Goal: Transaction & Acquisition: Purchase product/service

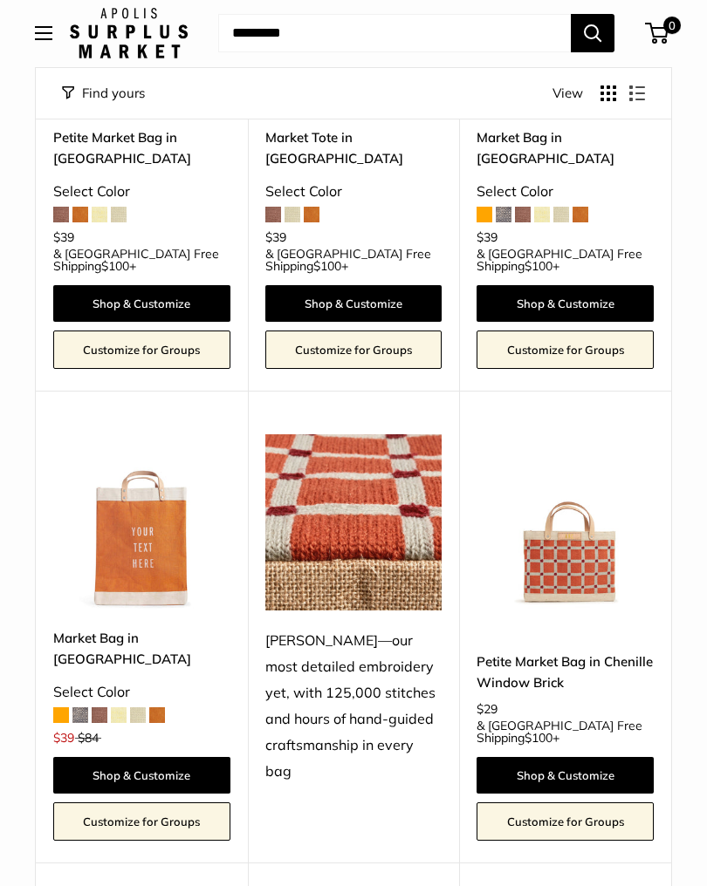
scroll to position [2425, 0]
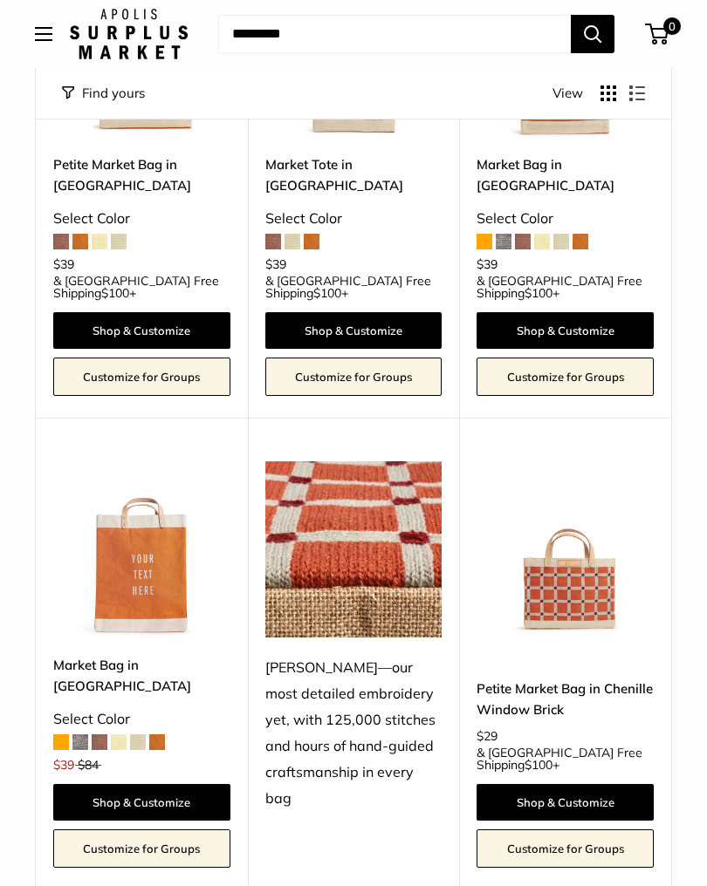
click at [159, 463] on img at bounding box center [141, 550] width 177 height 177
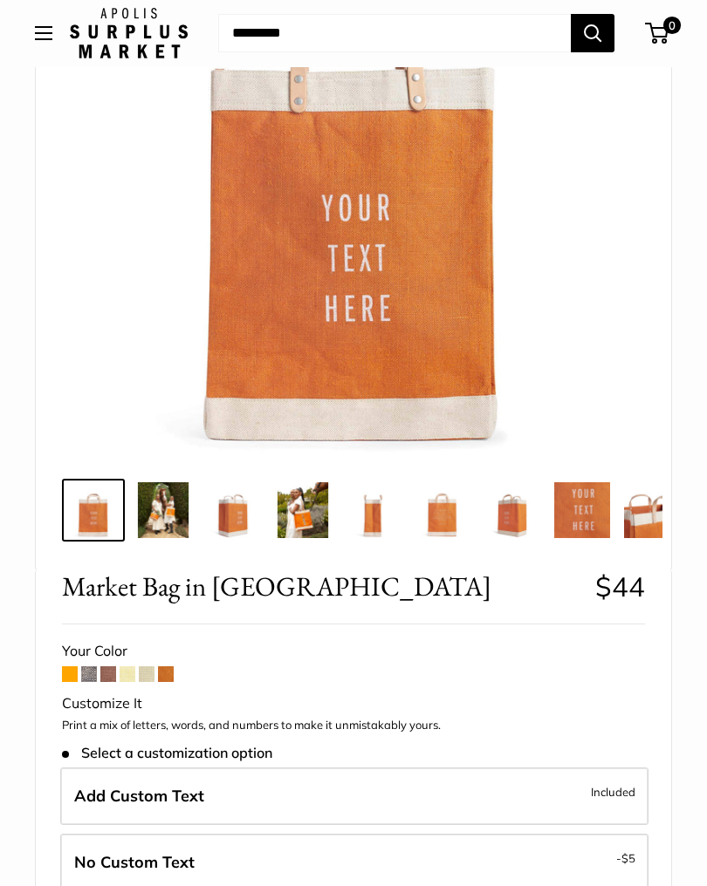
scroll to position [254, 0]
click at [109, 677] on span at bounding box center [108, 675] width 16 height 16
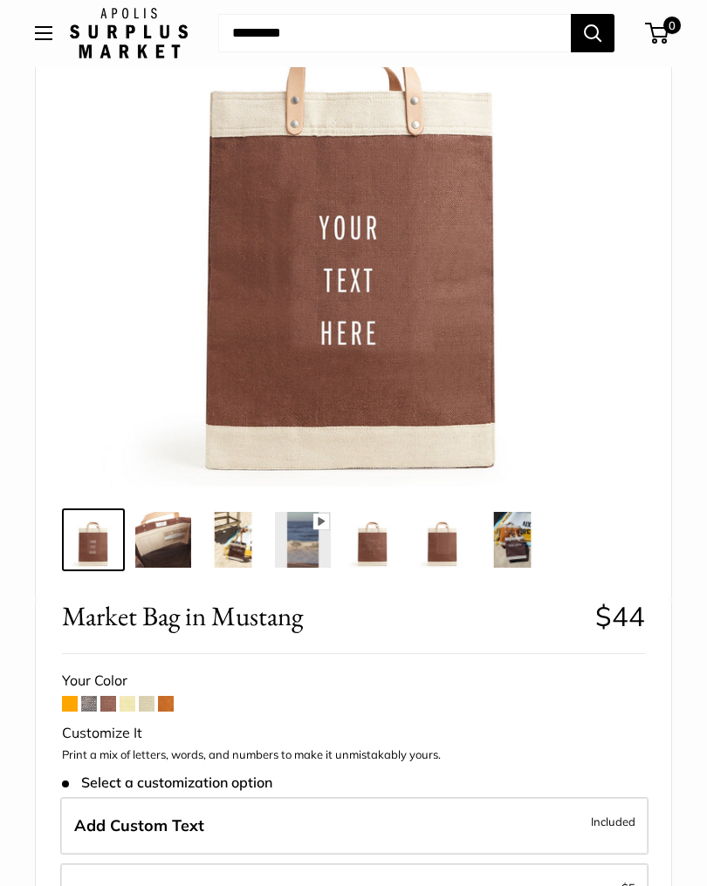
scroll to position [224, 0]
click at [161, 709] on span at bounding box center [166, 704] width 16 height 16
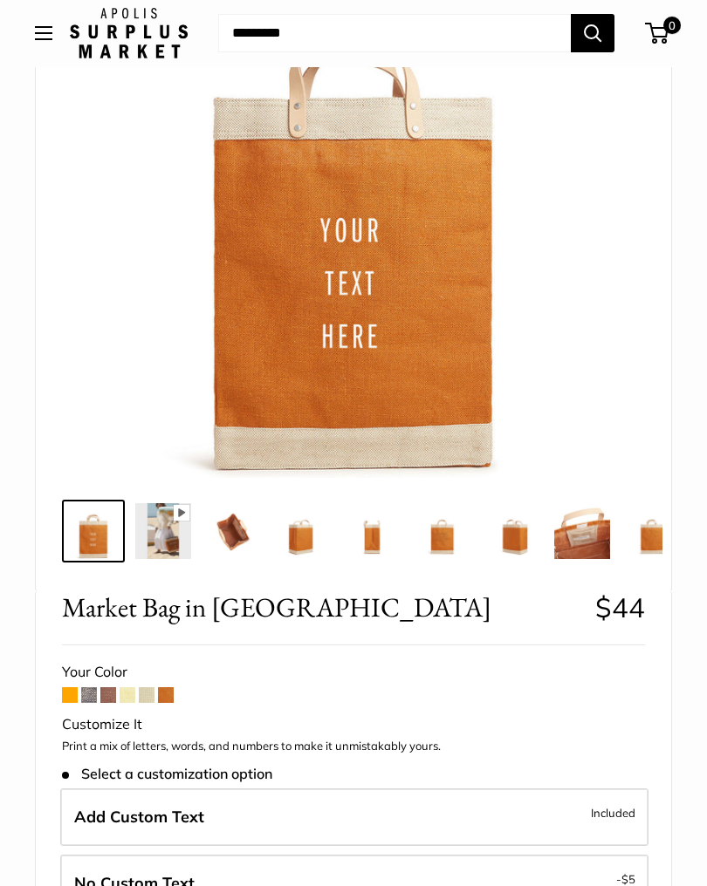
scroll to position [233, 0]
click at [71, 695] on span at bounding box center [70, 695] width 16 height 16
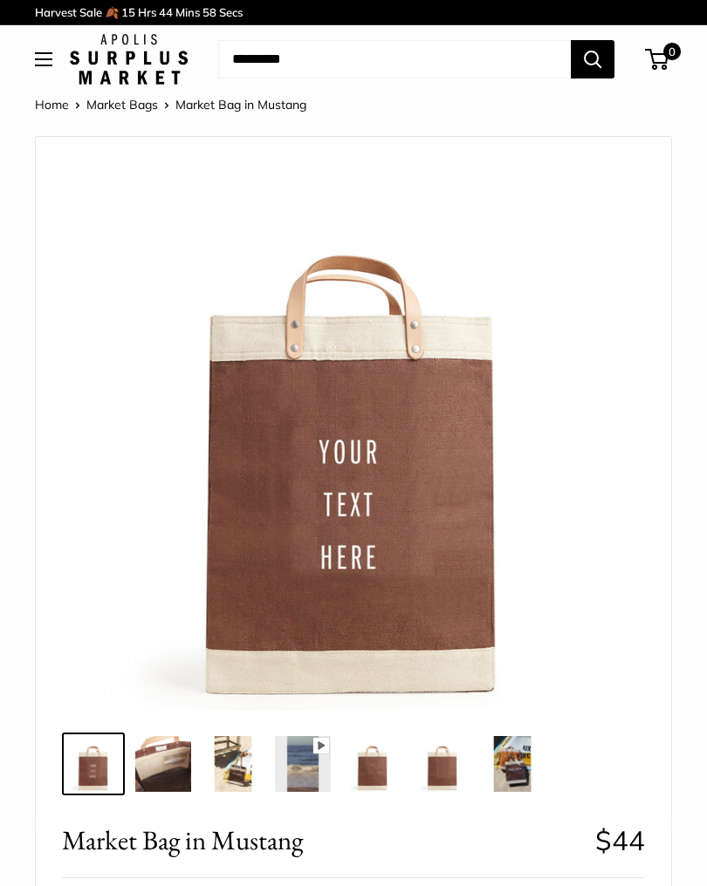
scroll to position [246, 0]
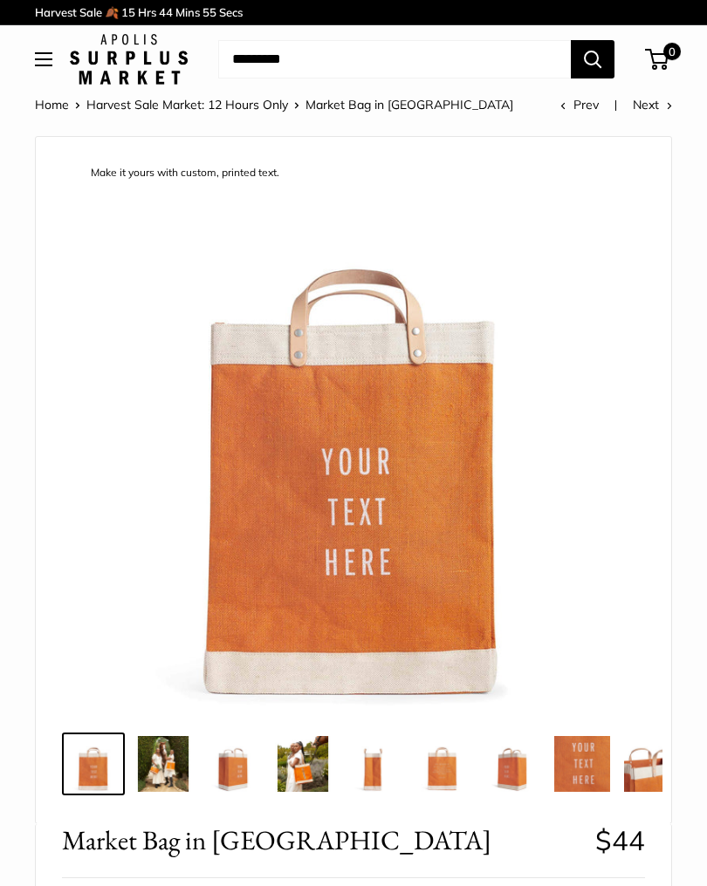
scroll to position [276, 0]
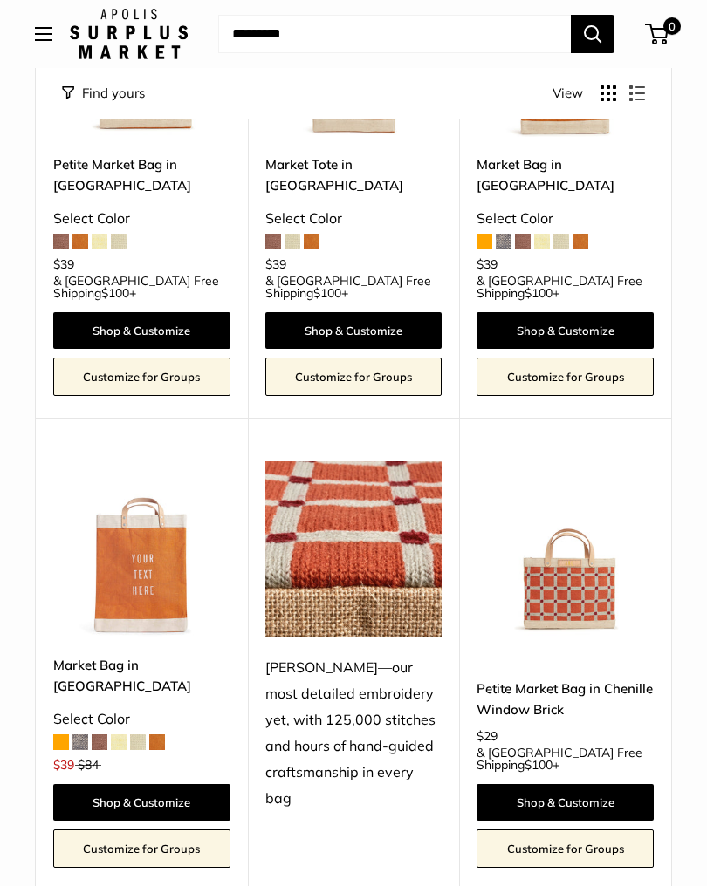
click at [580, 462] on img at bounding box center [564, 550] width 177 height 177
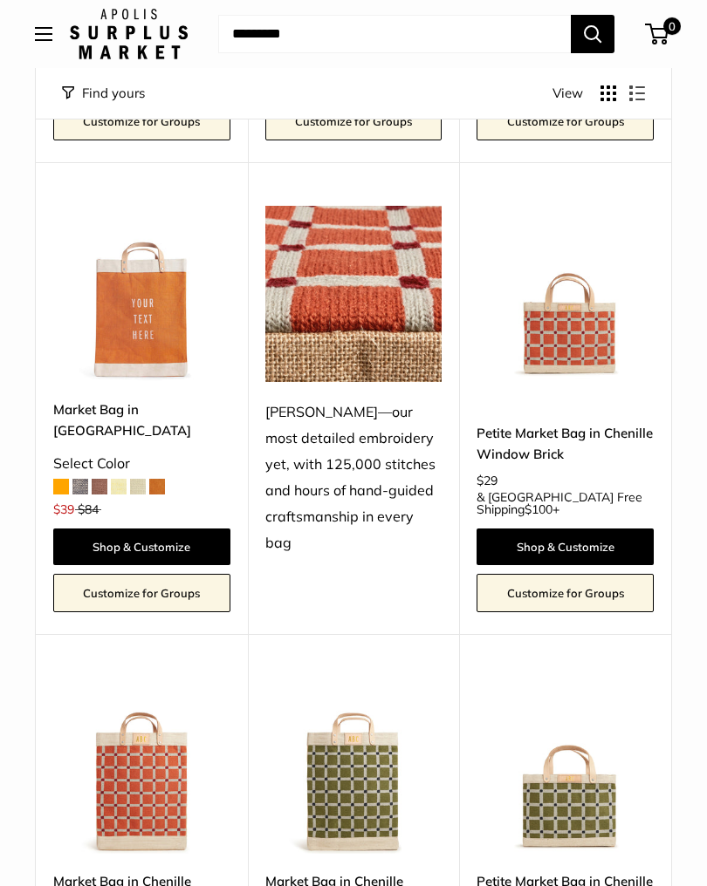
scroll to position [2679, 0]
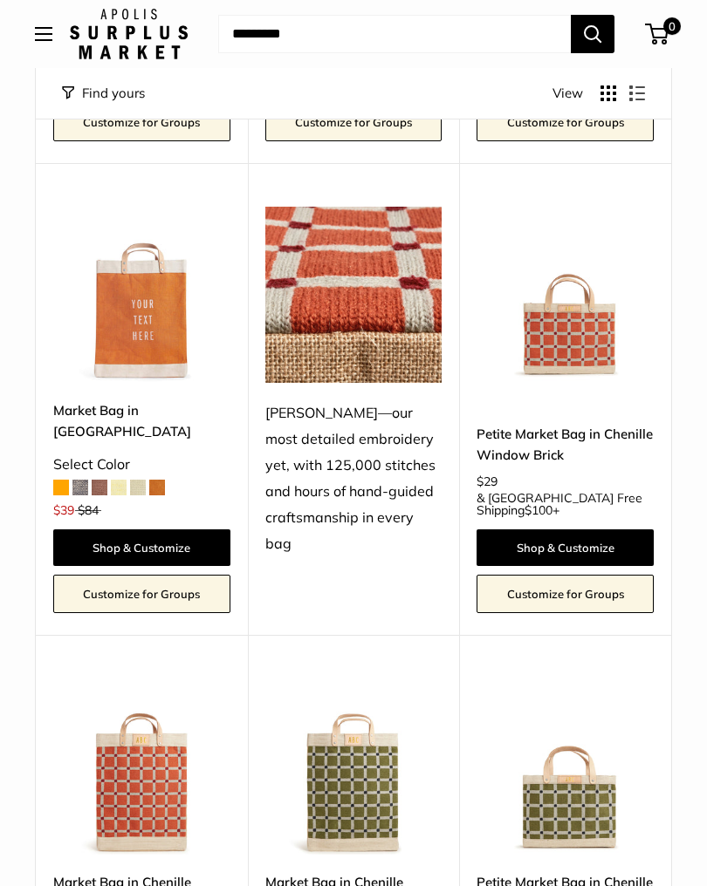
click at [381, 679] on img at bounding box center [353, 767] width 177 height 177
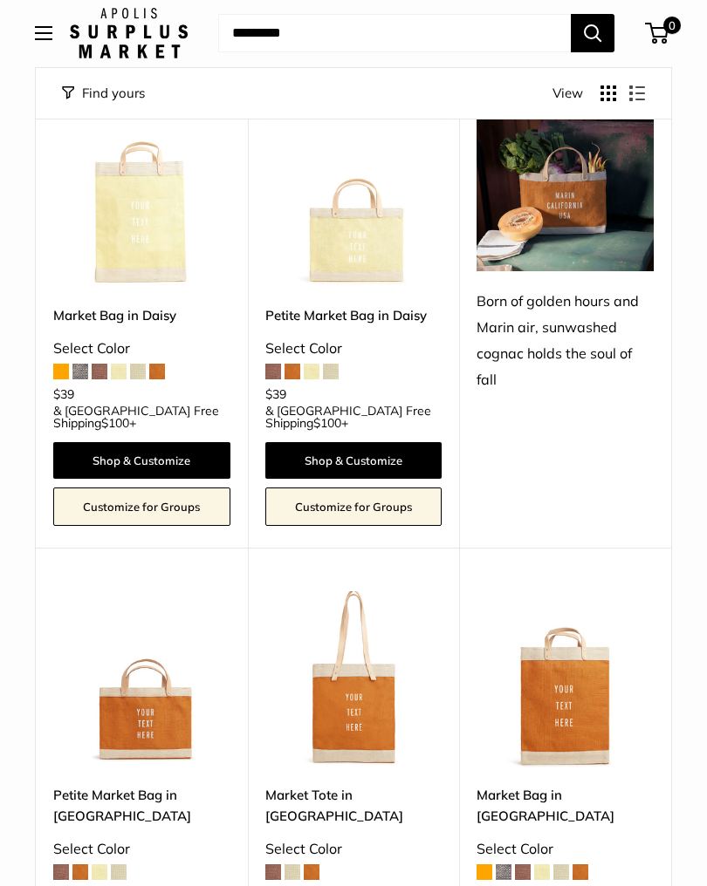
scroll to position [1827, 0]
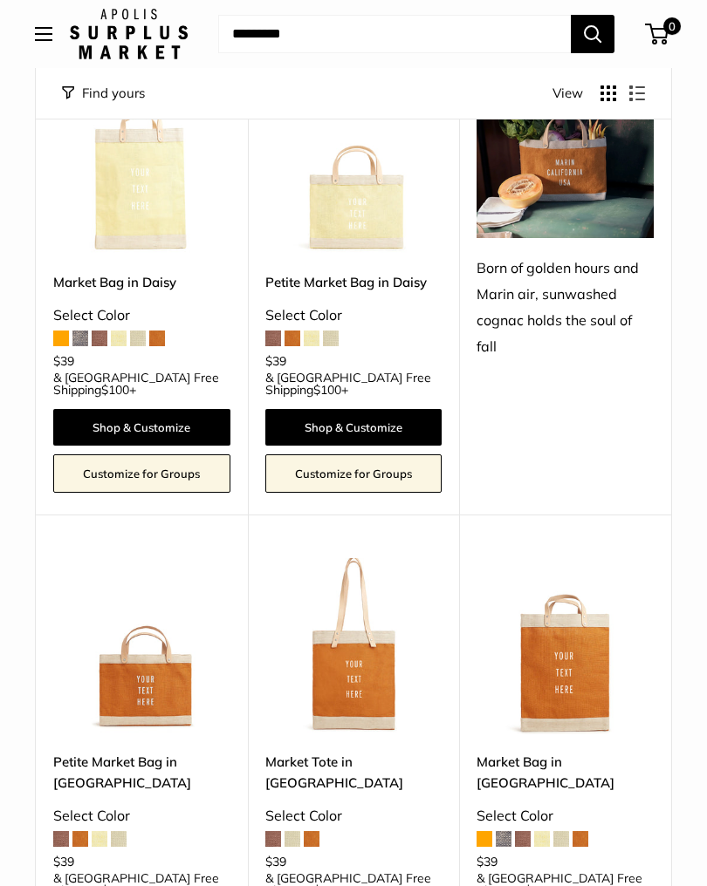
click at [380, 602] on img at bounding box center [353, 646] width 177 height 177
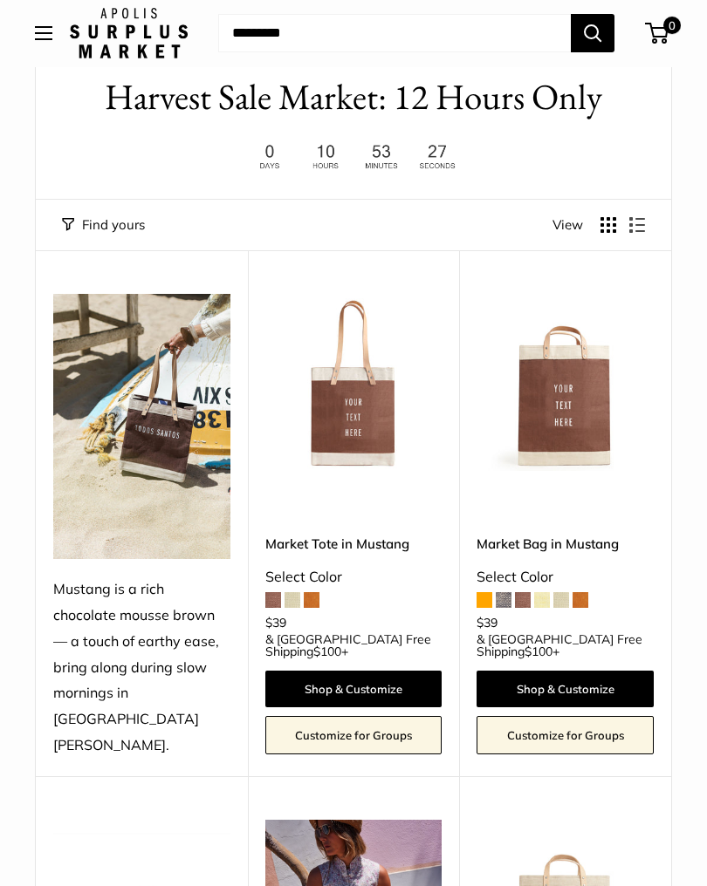
scroll to position [0, 0]
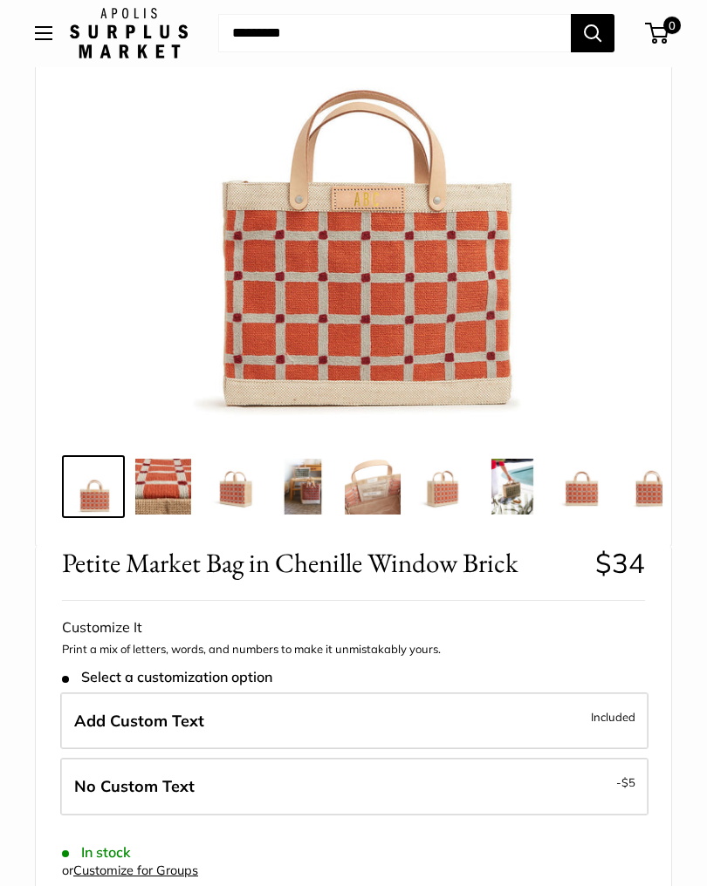
scroll to position [280, 0]
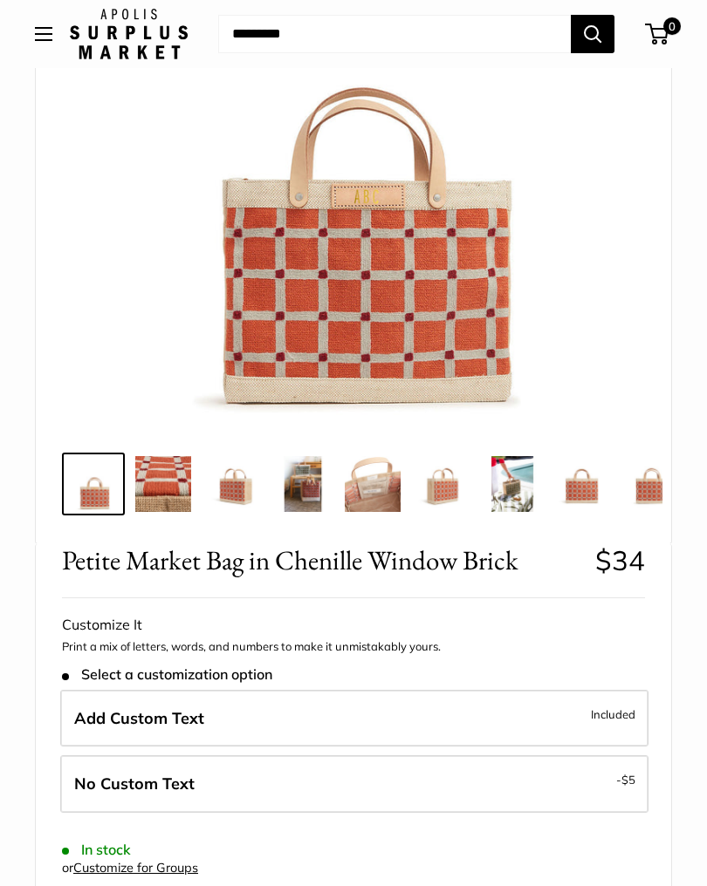
click at [671, 612] on div "Petite Market Bag in Chenille Window Brick $34 Rated 5.0 out of 5 1 Review Base…" at bounding box center [353, 869] width 637 height 651
click at [671, 611] on div "Petite Market Bag in Chenille Window Brick $34 Rated 5.0 out of 5 1 Review Base…" at bounding box center [353, 869] width 637 height 651
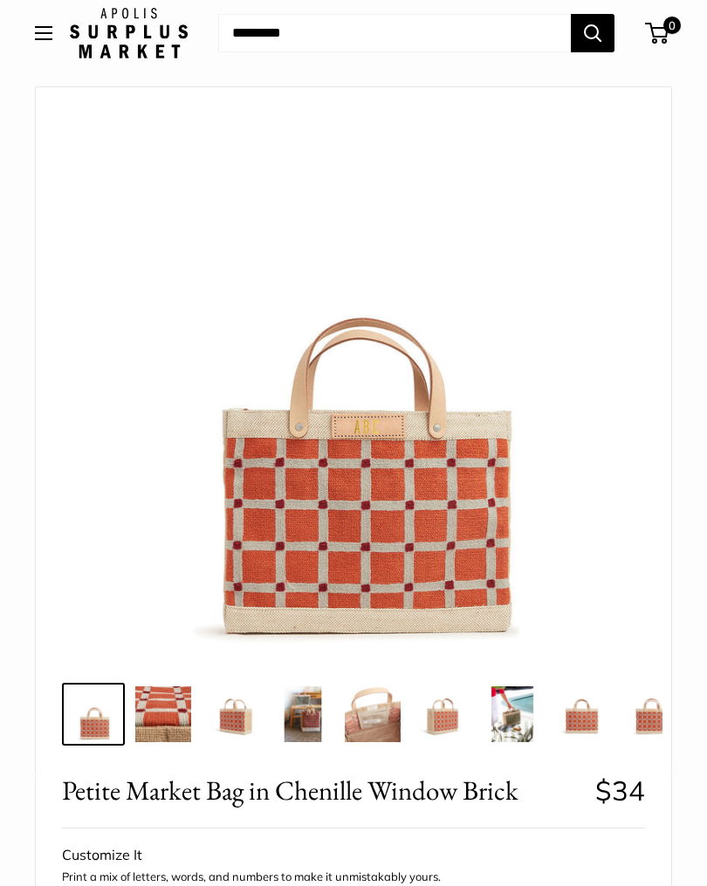
scroll to position [0, 0]
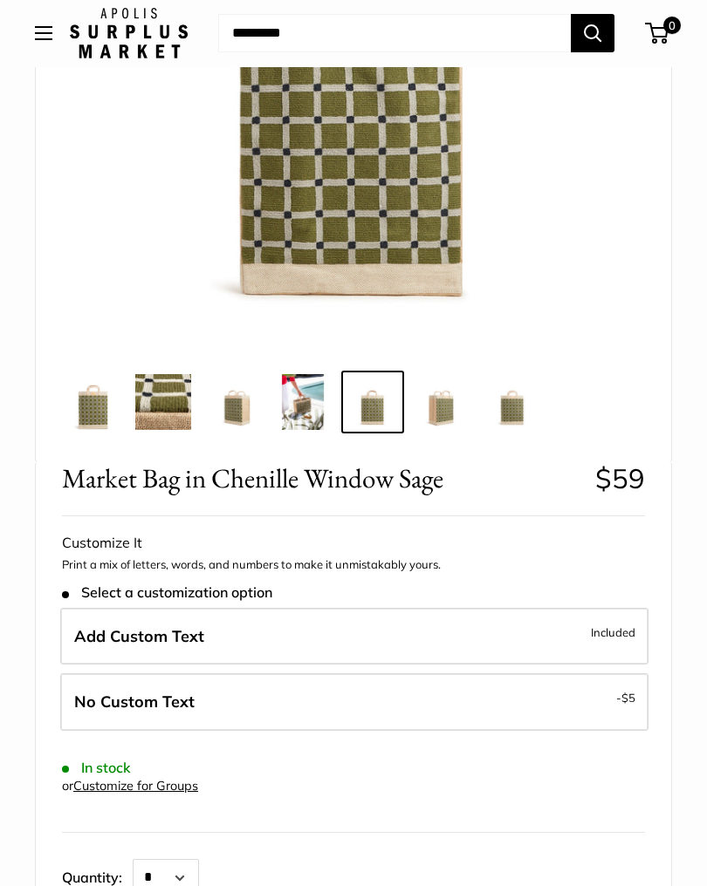
scroll to position [362, 0]
click at [620, 704] on span "- $5" at bounding box center [625, 697] width 19 height 21
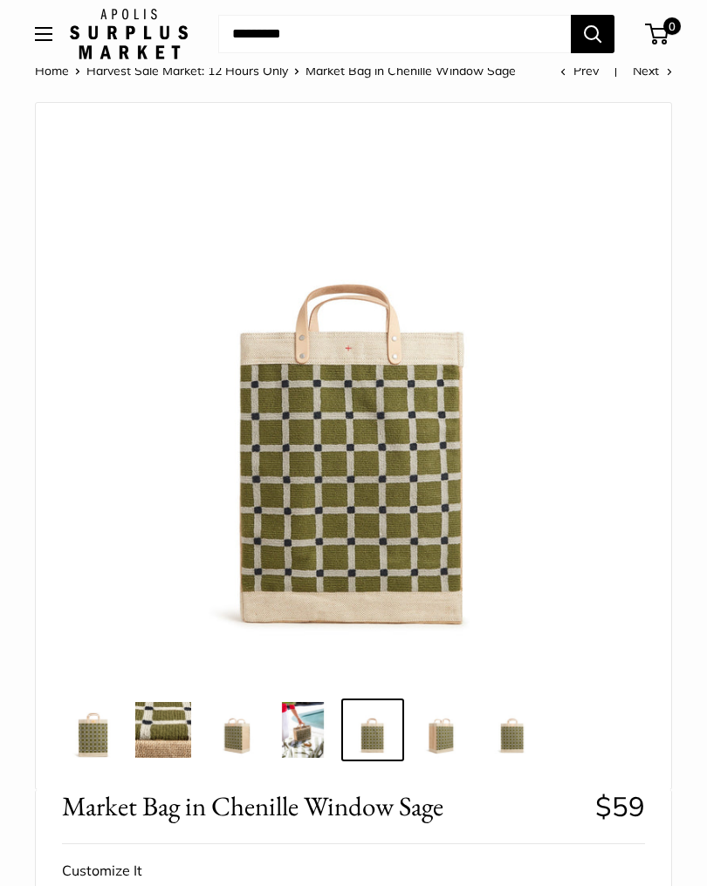
scroll to position [0, 0]
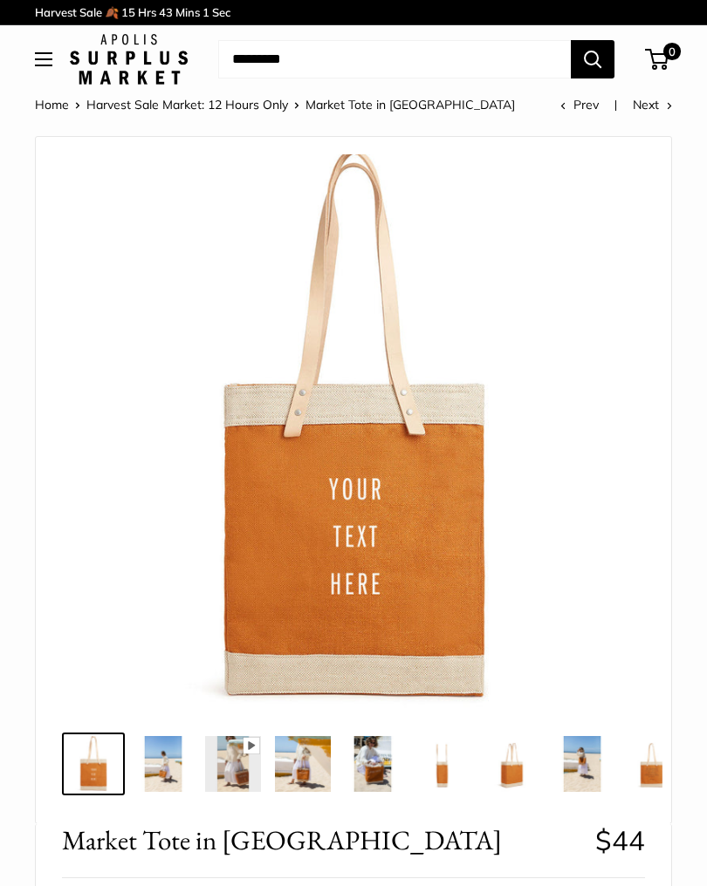
click at [257, 759] on img at bounding box center [233, 764] width 56 height 56
